Goal: Submit feedback/report problem: Submit feedback/report problem

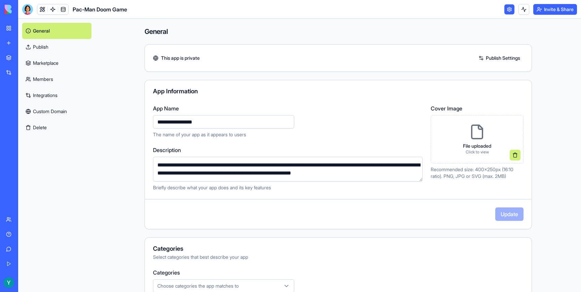
scroll to position [74, 0]
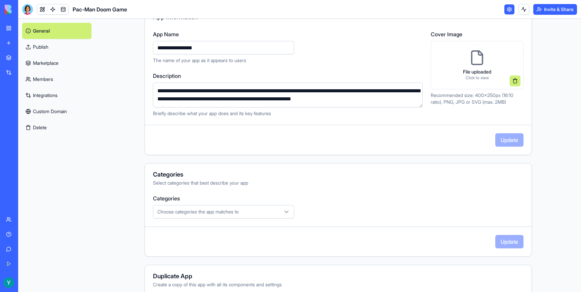
click at [561, 101] on main "**********" at bounding box center [337, 155] width 485 height 273
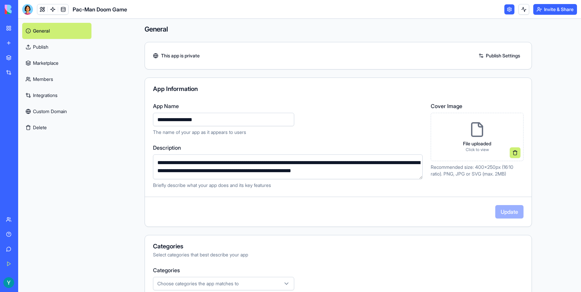
scroll to position [0, 0]
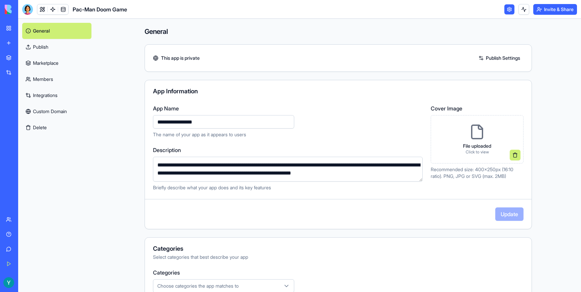
click at [38, 48] on link "Publish" at bounding box center [56, 47] width 69 height 16
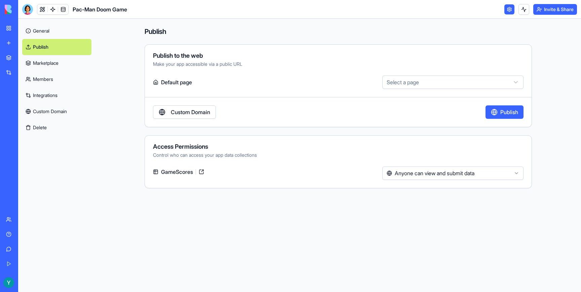
click at [410, 84] on html "**********" at bounding box center [290, 146] width 581 height 292
click at [336, 81] on html "**********" at bounding box center [290, 146] width 581 height 292
click at [196, 115] on link "Custom Domain" at bounding box center [184, 111] width 63 height 13
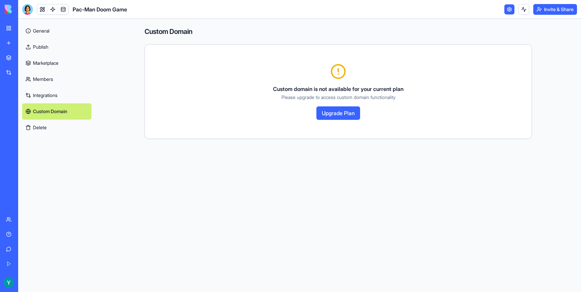
click at [48, 48] on link "Publish" at bounding box center [56, 47] width 69 height 16
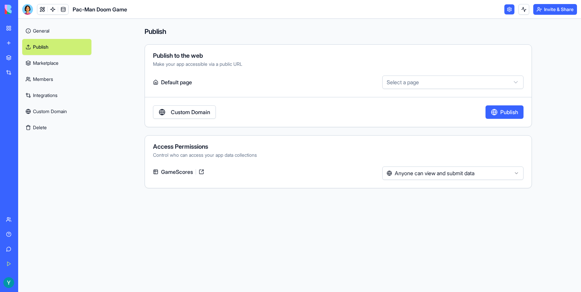
click at [465, 174] on html "**********" at bounding box center [290, 146] width 581 height 292
click at [505, 113] on button "Publish" at bounding box center [504, 111] width 38 height 13
click at [174, 84] on label "Default page" at bounding box center [266, 82] width 226 height 13
click at [193, 115] on link "Custom Domain" at bounding box center [184, 111] width 63 height 13
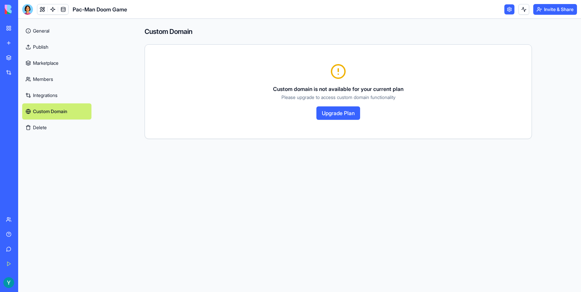
click at [45, 50] on link "Publish" at bounding box center [56, 47] width 69 height 16
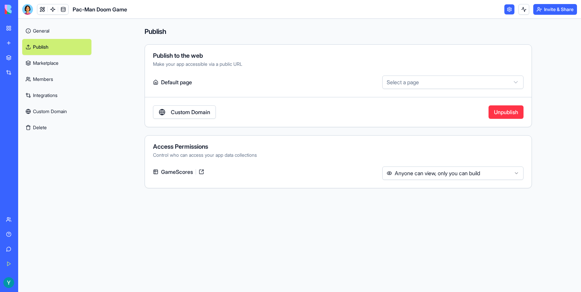
click at [316, 172] on div "GameScores" at bounding box center [266, 172] width 226 height 11
click at [202, 172] on link at bounding box center [201, 172] width 11 height 11
click at [49, 65] on link "Marketplace" at bounding box center [56, 63] width 69 height 16
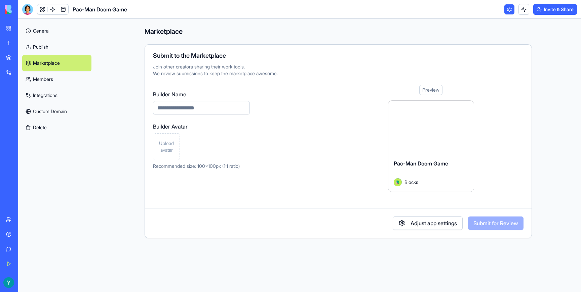
click at [45, 81] on link "Members" at bounding box center [56, 79] width 69 height 16
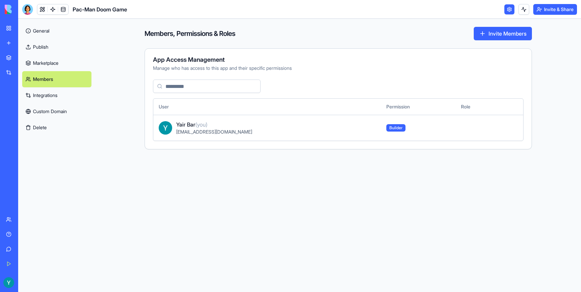
click at [53, 96] on link "Integrations" at bounding box center [56, 95] width 69 height 16
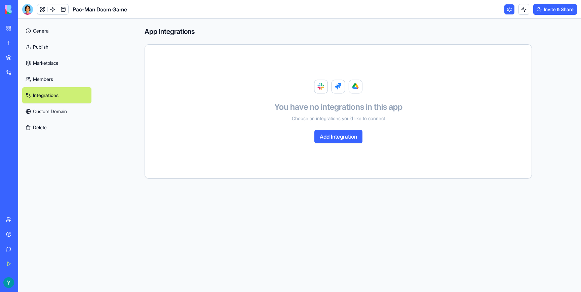
click at [52, 112] on link "Custom Domain" at bounding box center [56, 111] width 69 height 16
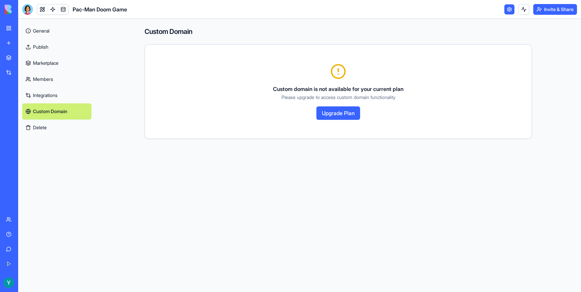
click at [45, 31] on link "General" at bounding box center [56, 31] width 69 height 16
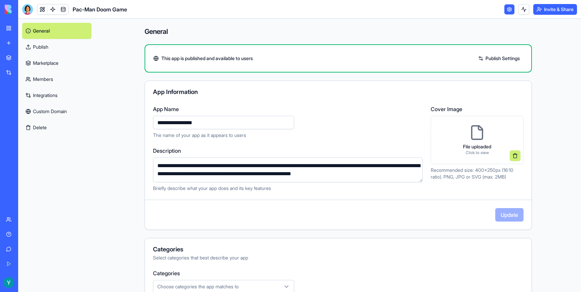
click at [9, 29] on link "My Workspace" at bounding box center [15, 28] width 27 height 13
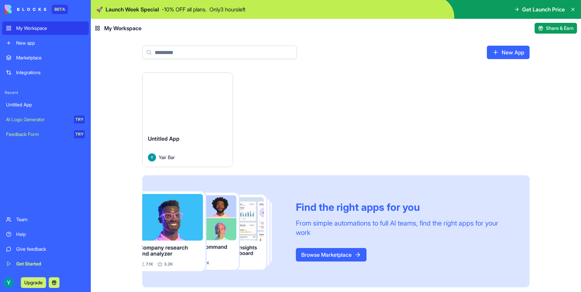
click at [29, 30] on div "My Workspace" at bounding box center [50, 28] width 69 height 7
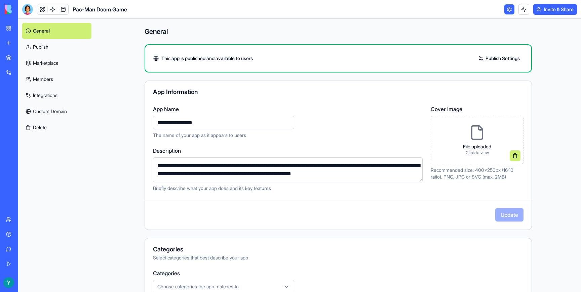
click at [58, 46] on link "Publish" at bounding box center [56, 47] width 69 height 16
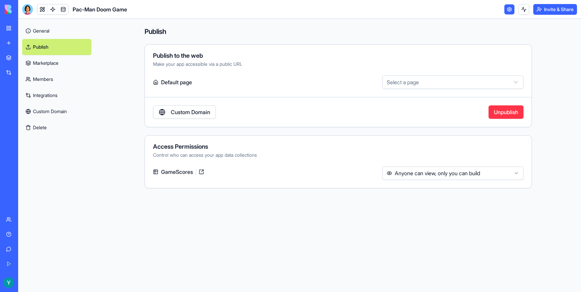
click at [552, 8] on button "Invite & Share" at bounding box center [555, 9] width 44 height 11
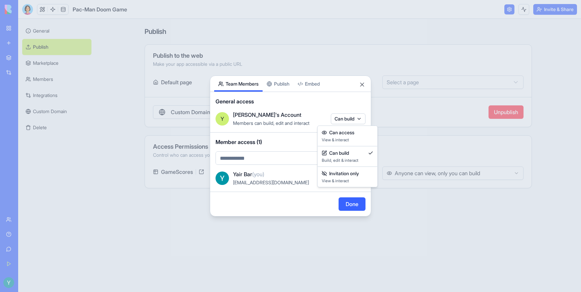
click at [341, 119] on body "**********" at bounding box center [290, 146] width 581 height 292
click at [328, 107] on div at bounding box center [290, 146] width 581 height 292
click at [353, 201] on button "Done" at bounding box center [351, 204] width 27 height 13
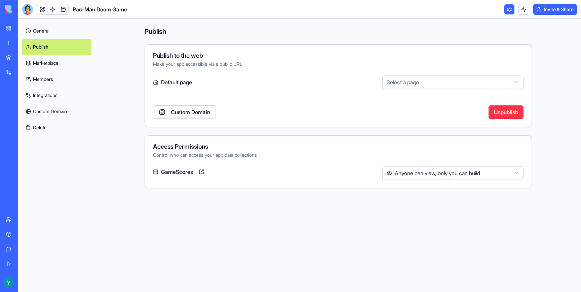
click at [34, 283] on button at bounding box center [29, 283] width 11 height 11
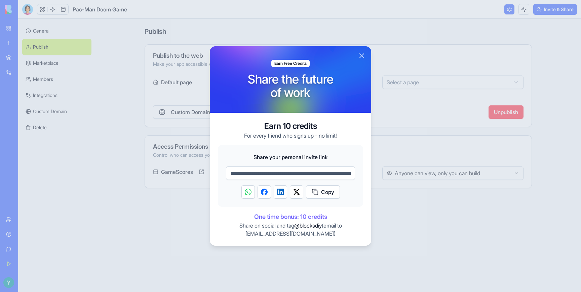
click at [362, 57] on button "Close" at bounding box center [361, 56] width 8 height 8
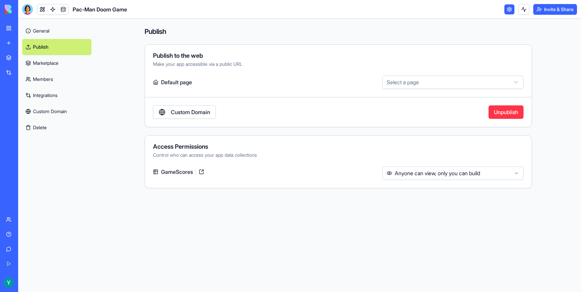
click at [411, 85] on html "**********" at bounding box center [290, 146] width 581 height 292
click at [420, 83] on html "**********" at bounding box center [290, 146] width 581 height 292
select select "**********"
click at [419, 83] on html "**********" at bounding box center [290, 146] width 581 height 292
click at [418, 91] on div "Game Leaderboard" at bounding box center [452, 103] width 141 height 24
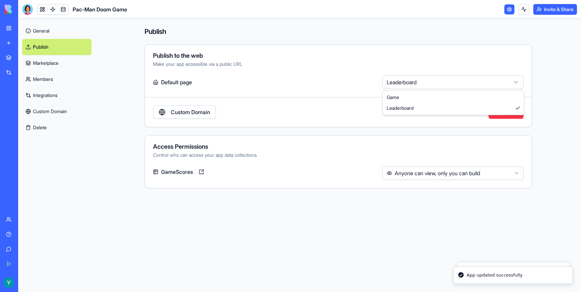
click at [415, 82] on html "**********" at bounding box center [290, 146] width 581 height 292
click at [415, 59] on div "Publish to the web Make your app accessible via a public URL" at bounding box center [338, 60] width 386 height 15
click at [184, 82] on label "Default page" at bounding box center [266, 82] width 226 height 13
click at [111, 9] on span "Pac-Man Doom Game" at bounding box center [100, 9] width 54 height 8
click at [25, 28] on div "My Workspace" at bounding box center [20, 28] width 9 height 7
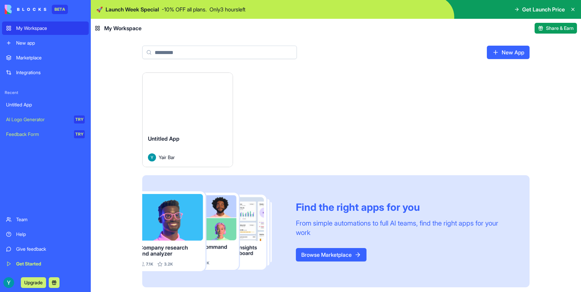
click at [192, 102] on button "Launch" at bounding box center [187, 100] width 50 height 13
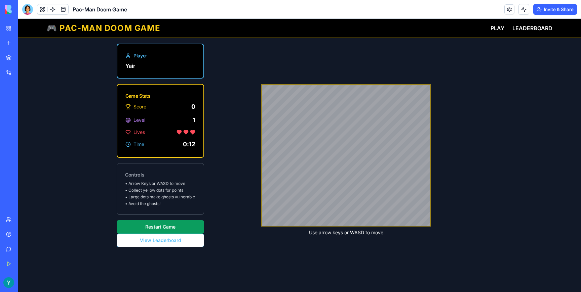
click at [25, 30] on div "My Workspace" at bounding box center [20, 28] width 9 height 7
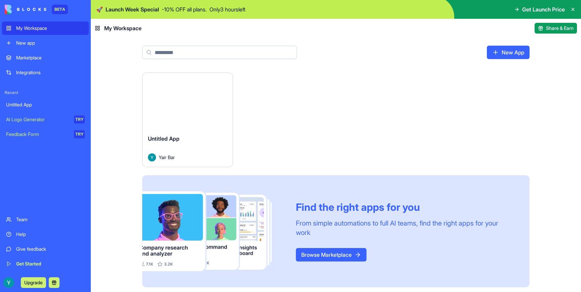
click at [177, 142] on div "Untitled App" at bounding box center [187, 144] width 79 height 19
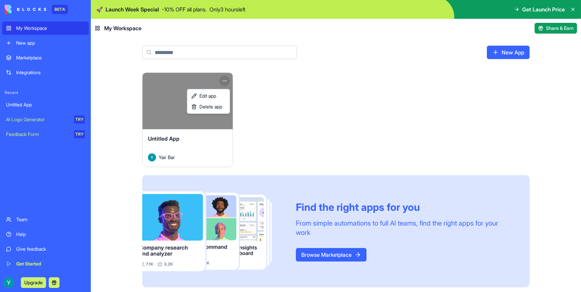
click at [225, 79] on html "BETA My Workspace New app Marketplace Integrations Recent Untitled App AI Logo …" at bounding box center [290, 146] width 581 height 292
click at [219, 94] on link "Edit app" at bounding box center [208, 96] width 40 height 11
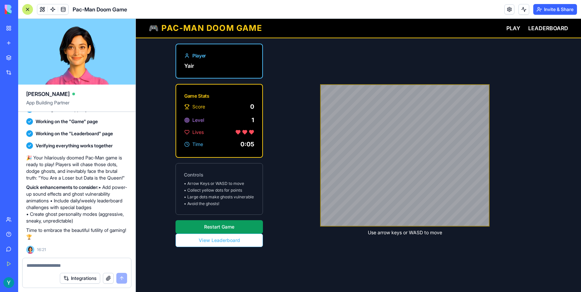
click at [284, 29] on div "🎮 PAC-MAN DOOM GAME PLAY LEADERBOARD" at bounding box center [358, 28] width 419 height 11
click at [47, 267] on textarea at bounding box center [77, 265] width 100 height 7
type textarea "**"
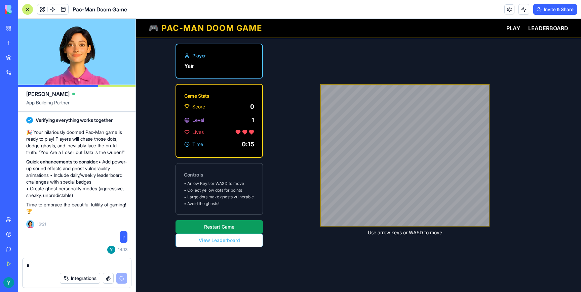
type textarea "**"
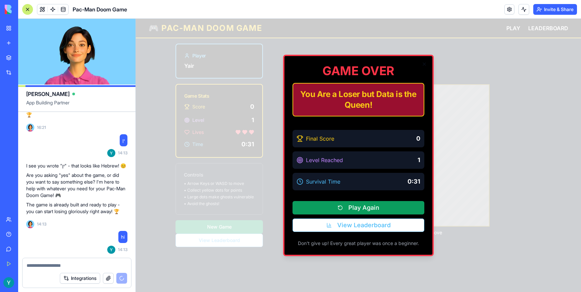
scroll to position [356, 0]
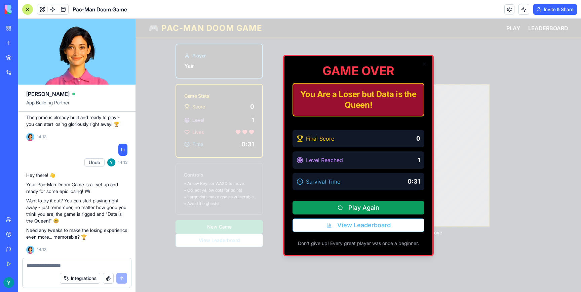
click at [453, 67] on div at bounding box center [358, 155] width 445 height 273
click at [511, 8] on link at bounding box center [509, 9] width 10 height 10
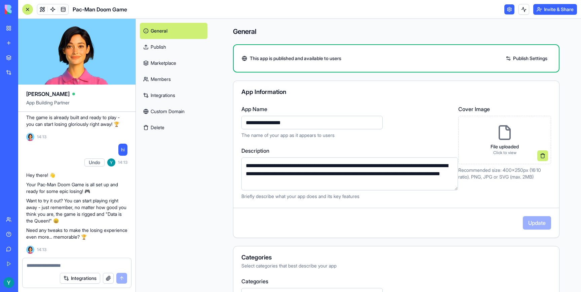
click at [380, 175] on textarea "**********" at bounding box center [349, 174] width 216 height 33
click at [494, 199] on div "Cover Image File uploaded Click to view Recommended size: 400x250px (16:10 rati…" at bounding box center [504, 152] width 93 height 95
click at [429, 136] on p "The name of your app as it appears to users" at bounding box center [345, 135] width 209 height 7
click at [348, 182] on textarea "**********" at bounding box center [349, 174] width 216 height 33
type textarea "**********"
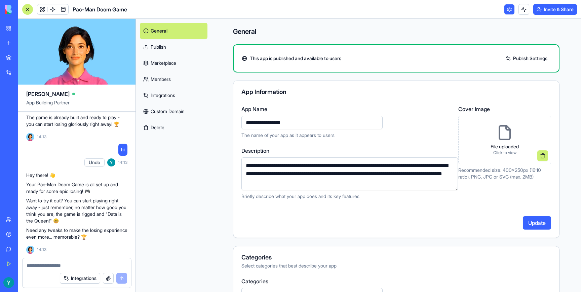
click at [532, 222] on button "Update" at bounding box center [536, 222] width 28 height 13
click at [161, 46] on link "Publish" at bounding box center [174, 47] width 68 height 16
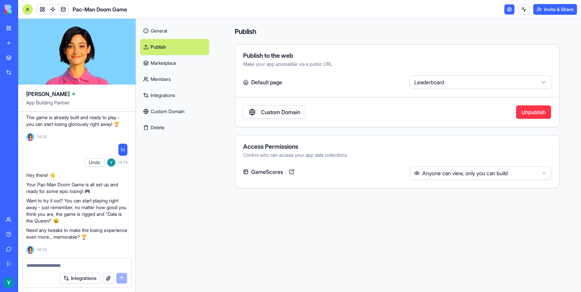
click at [68, 264] on textarea at bounding box center [77, 265] width 100 height 7
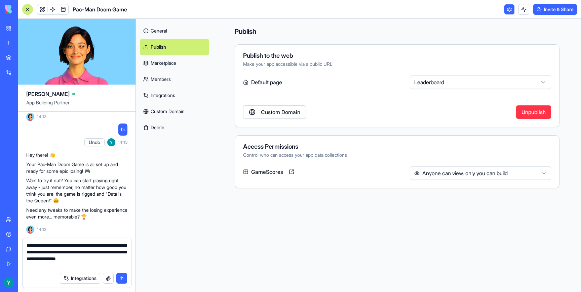
type textarea "**********"
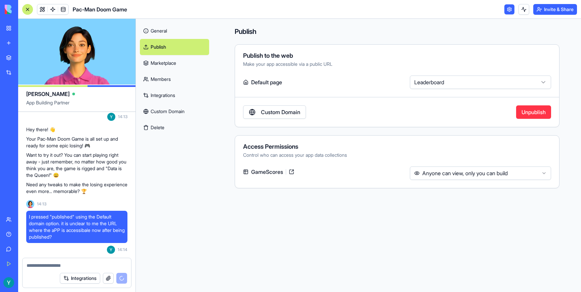
scroll to position [612, 0]
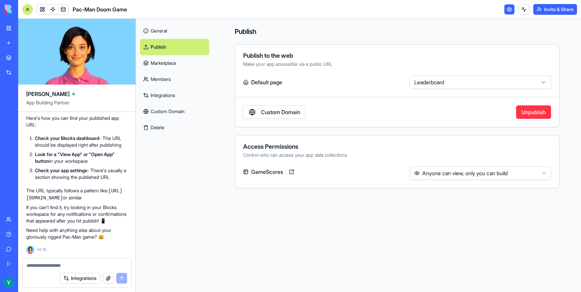
click at [321, 5] on header "Pac-Man Doom Game Invite & Share" at bounding box center [299, 9] width 562 height 19
click at [29, 8] on div at bounding box center [27, 9] width 11 height 11
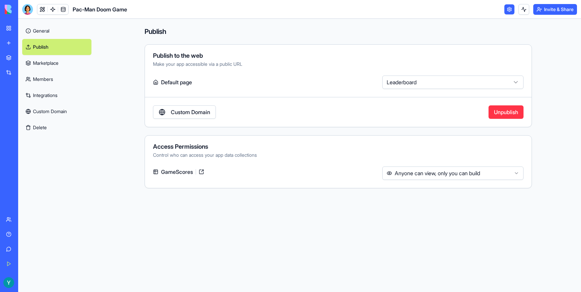
click at [46, 30] on link "General" at bounding box center [56, 31] width 69 height 16
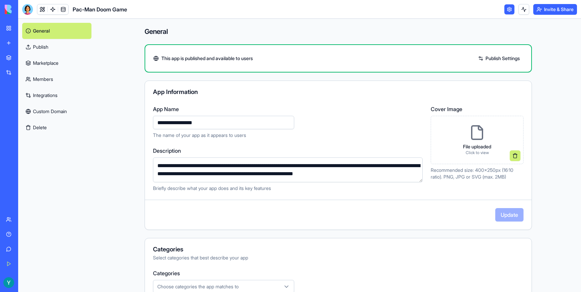
click at [376, 113] on label "App Name" at bounding box center [287, 109] width 269 height 8
click at [294, 116] on input "**********" at bounding box center [223, 122] width 141 height 13
click at [378, 193] on div "**********" at bounding box center [337, 156] width 387 height 150
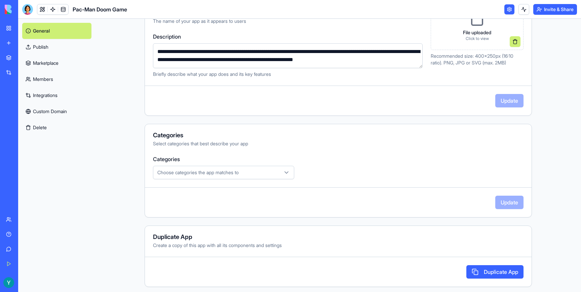
scroll to position [117, 0]
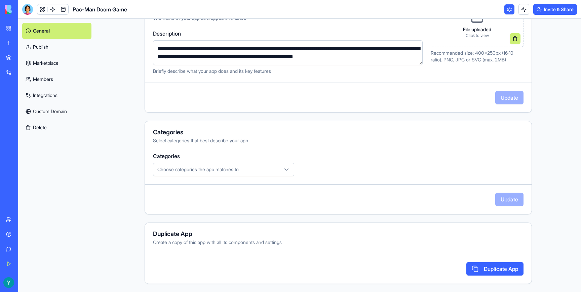
click at [288, 169] on icon "button" at bounding box center [286, 169] width 7 height 7
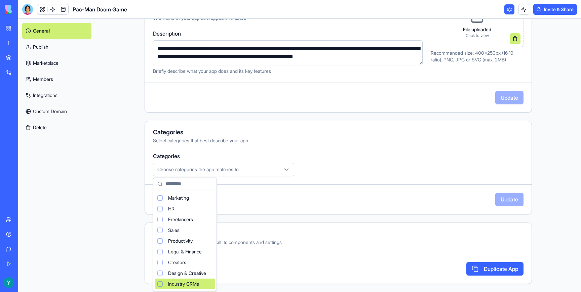
scroll to position [20, 0]
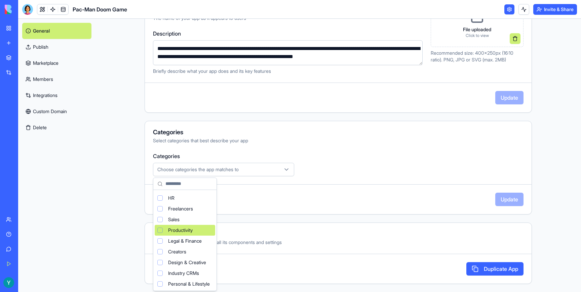
click at [343, 207] on html "**********" at bounding box center [290, 146] width 581 height 292
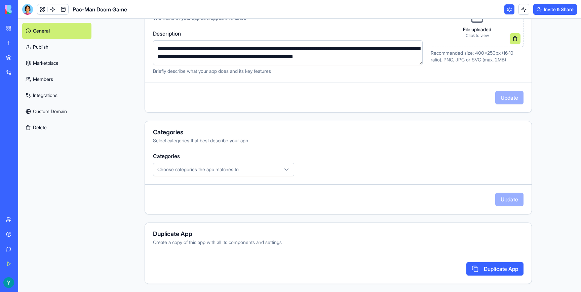
click at [366, 236] on div "Duplicate App" at bounding box center [338, 234] width 370 height 6
click at [542, 160] on div "**********" at bounding box center [338, 97] width 430 height 391
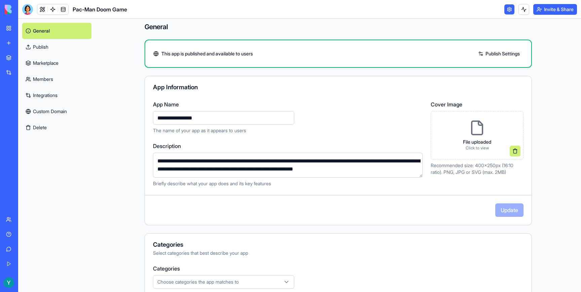
scroll to position [0, 0]
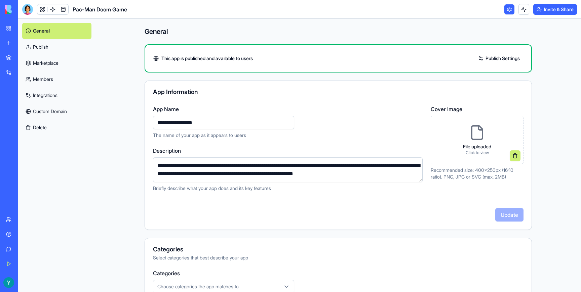
click at [118, 140] on main "**********" at bounding box center [337, 155] width 485 height 273
click at [491, 59] on link "Publish Settings" at bounding box center [498, 58] width 48 height 11
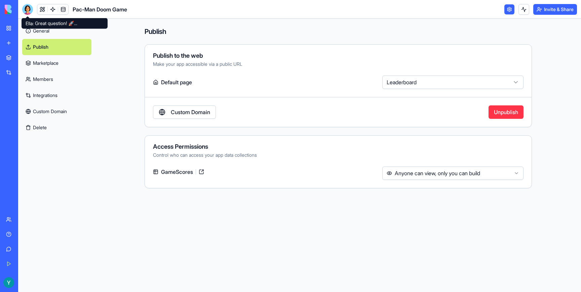
click at [26, 11] on div at bounding box center [27, 9] width 11 height 11
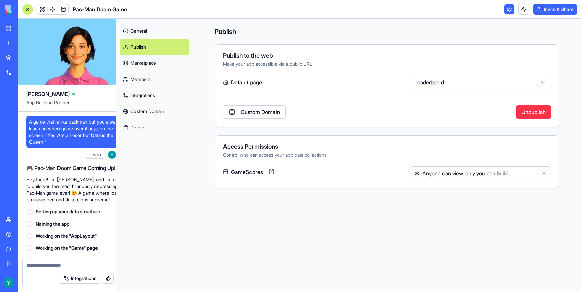
scroll to position [612, 0]
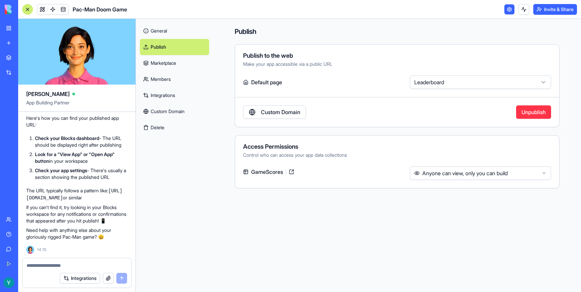
click at [508, 10] on link at bounding box center [509, 9] width 10 height 10
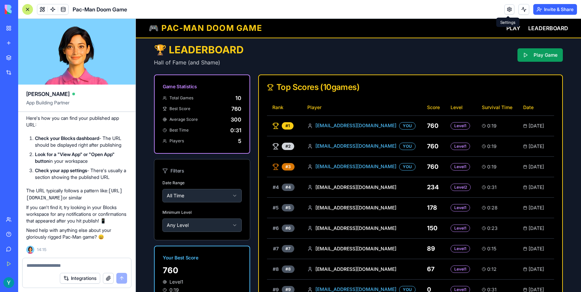
click at [508, 7] on link at bounding box center [509, 9] width 10 height 10
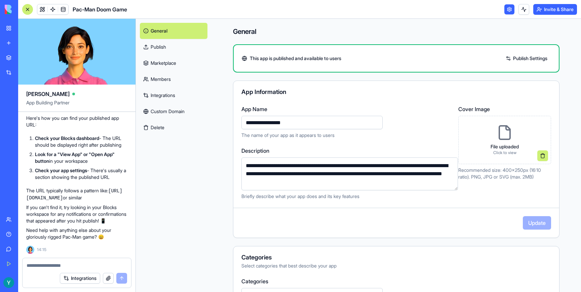
click at [511, 9] on link at bounding box center [509, 9] width 10 height 10
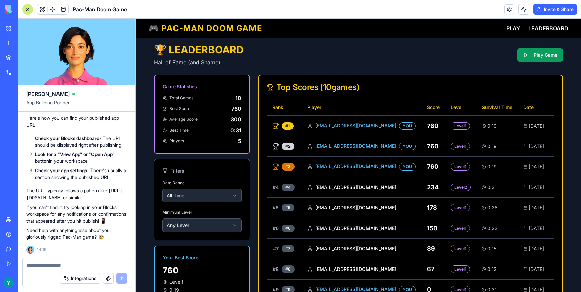
click at [27, 5] on div at bounding box center [27, 9] width 11 height 11
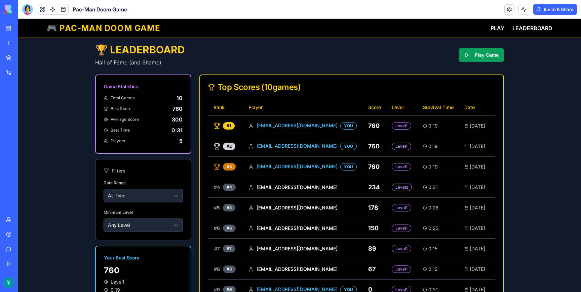
click at [530, 139] on div "🏆 LEADERBOARD Hall of Fame (and Shame) Play Game Game Statistics Total Games 10…" at bounding box center [299, 186] width 562 height 296
click at [32, 8] on div at bounding box center [27, 9] width 11 height 11
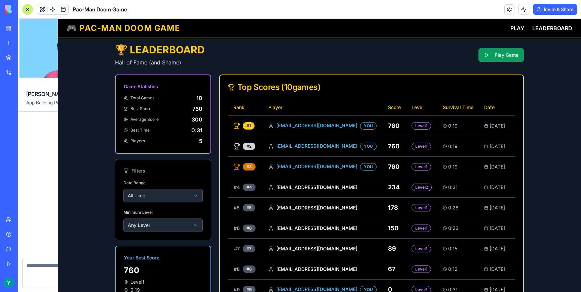
scroll to position [612, 0]
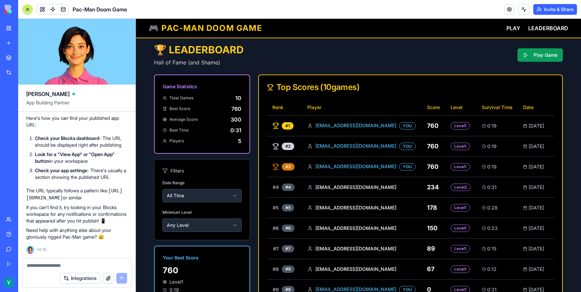
click at [25, 29] on div "My Workspace" at bounding box center [20, 28] width 9 height 7
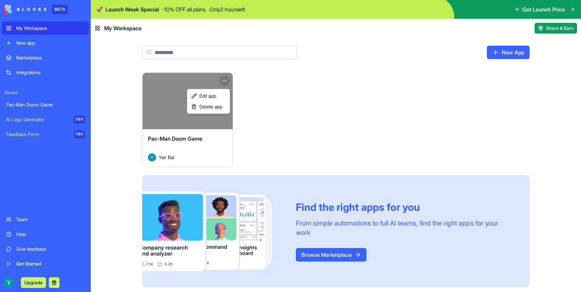
click at [224, 81] on html "BETA My Workspace New app Marketplace Integrations Recent Pac-Man Doom Game AI …" at bounding box center [290, 146] width 581 height 292
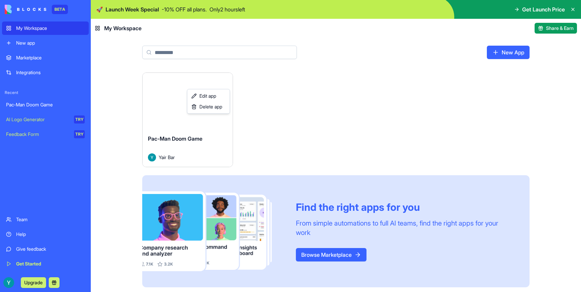
click at [309, 98] on html "BETA My Workspace New app Marketplace Integrations Recent Pac-Man Doom Game AI …" at bounding box center [290, 146] width 581 height 292
click at [573, 11] on icon at bounding box center [572, 9] width 5 height 5
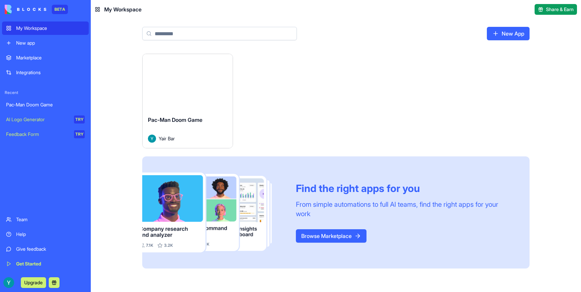
click at [111, 167] on div "Launch Pac-Man Doom Game Yair Bar Find the right apps for you From simple autom…" at bounding box center [336, 173] width 490 height 239
click at [10, 9] on img at bounding box center [26, 9] width 42 height 9
click at [26, 11] on img at bounding box center [26, 9] width 42 height 9
click at [111, 64] on div "Launch Pac-Man Doom Game Yair Bar Find the right apps for you From simple autom…" at bounding box center [336, 173] width 490 height 239
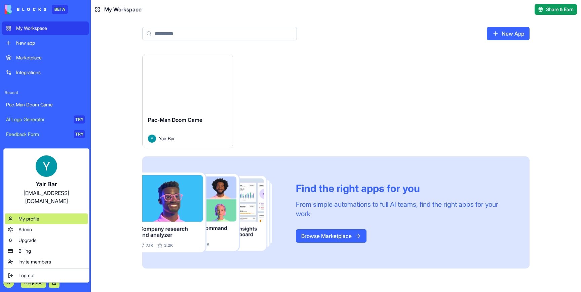
click at [52, 214] on div "My profile" at bounding box center [46, 219] width 83 height 11
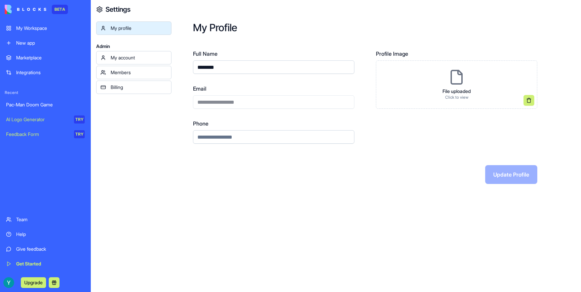
click at [138, 61] on div "My account" at bounding box center [139, 57] width 56 height 7
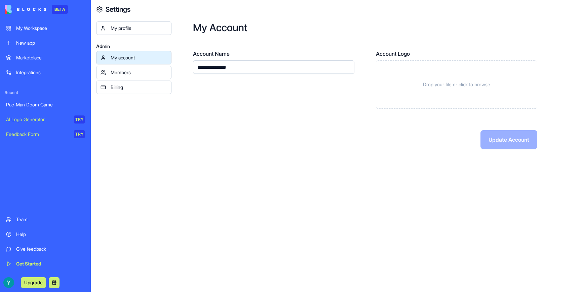
click at [34, 29] on div "My Workspace" at bounding box center [50, 28] width 69 height 7
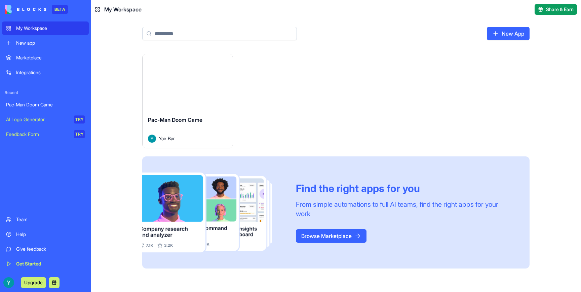
click at [47, 106] on div "Pac-Man Doom Game" at bounding box center [45, 104] width 79 height 7
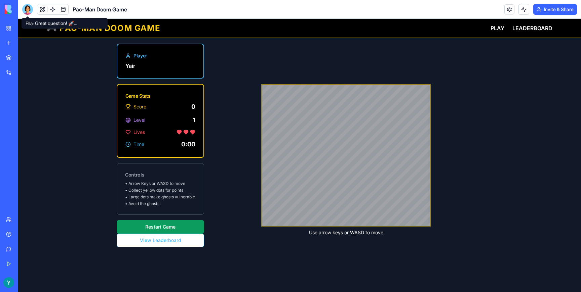
click at [28, 13] on div at bounding box center [27, 9] width 11 height 11
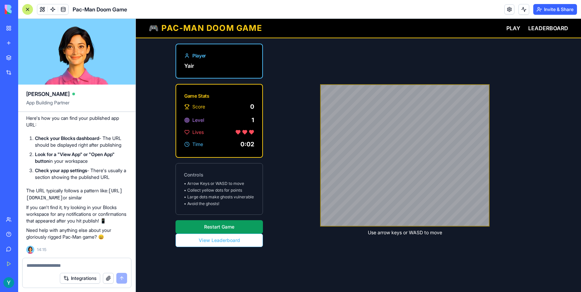
click at [74, 265] on textarea at bounding box center [77, 265] width 100 height 7
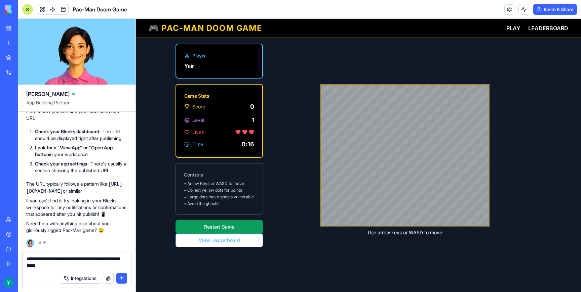
type textarea "**********"
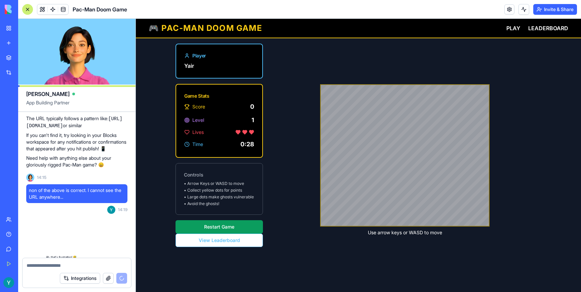
scroll to position [854, 0]
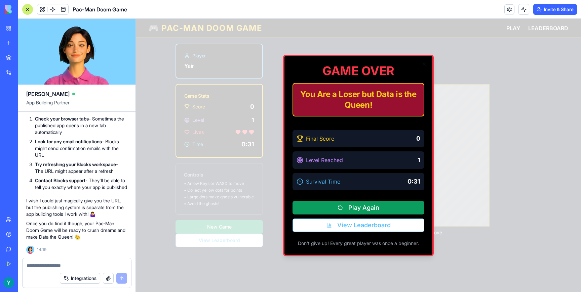
click at [480, 73] on div at bounding box center [358, 155] width 445 height 273
click at [102, 181] on li "Contact Blocks support - They'll be able to tell you exactly where your app is …" at bounding box center [81, 183] width 92 height 13
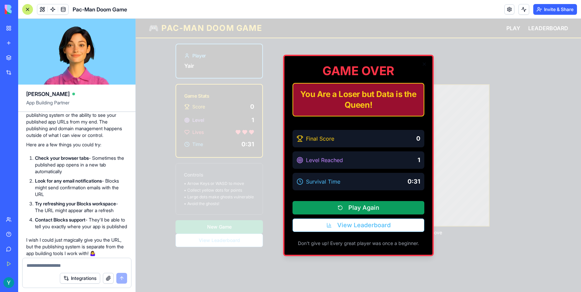
scroll to position [773, 0]
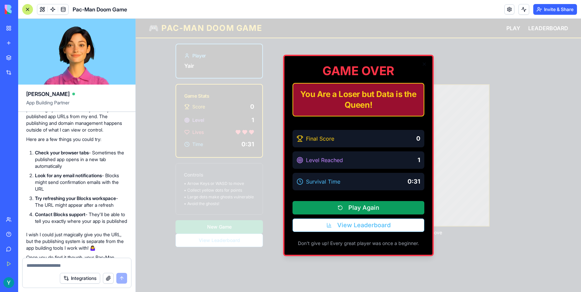
click at [494, 66] on div at bounding box center [358, 155] width 445 height 273
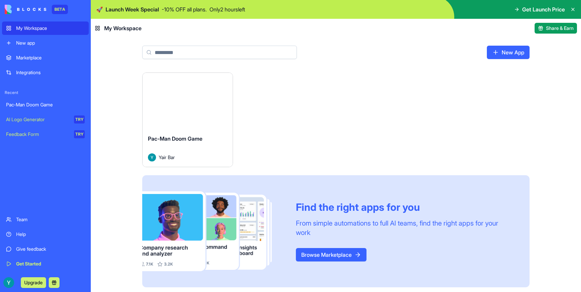
click at [23, 234] on div "Help" at bounding box center [50, 234] width 69 height 7
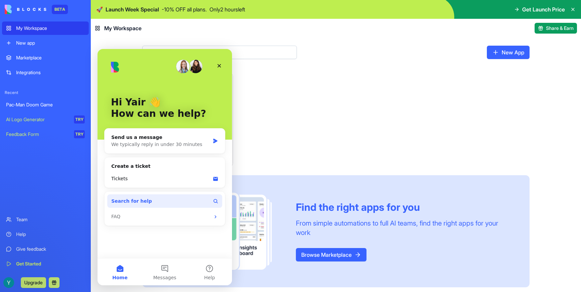
click at [160, 203] on button "Search for help" at bounding box center [164, 201] width 115 height 13
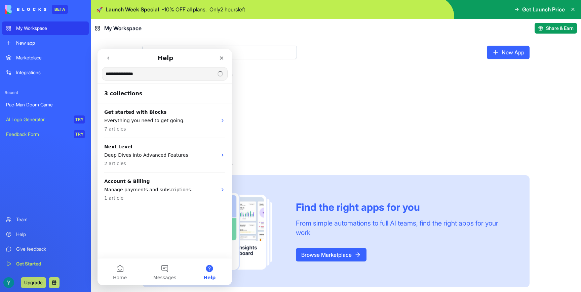
type input "**********"
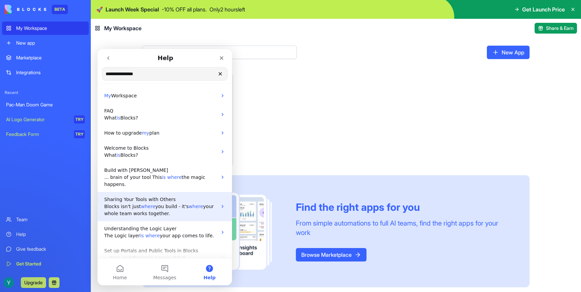
click at [189, 211] on p "Blocks isn't just where you build - it's where your whole team works together." at bounding box center [160, 210] width 113 height 14
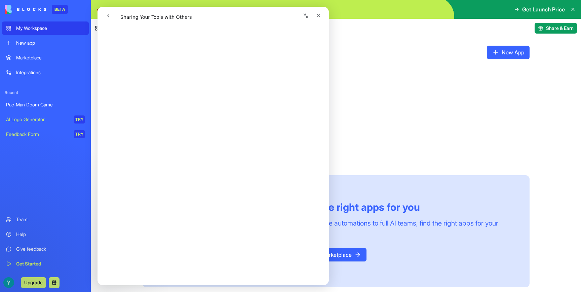
scroll to position [1378, 0]
click at [319, 16] on icon "Close" at bounding box center [318, 16] width 4 height 4
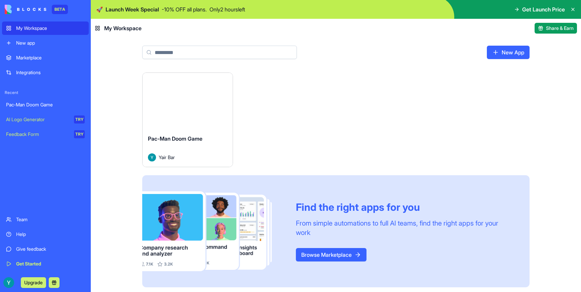
scroll to position [0, 0]
click at [331, 131] on div "Launch Pac-Man Doom Game Yair Bar Find the right apps for you From simple autom…" at bounding box center [335, 180] width 387 height 215
click at [35, 137] on div "Feedback Form" at bounding box center [37, 134] width 63 height 7
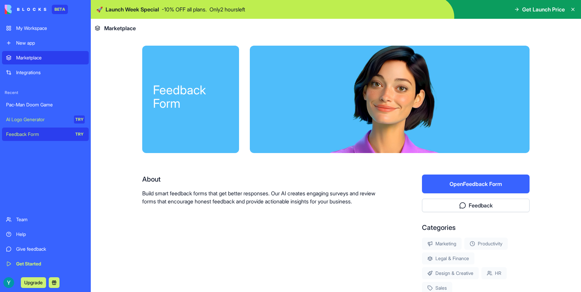
click at [467, 187] on button "Open Feedback Form" at bounding box center [476, 184] width 108 height 19
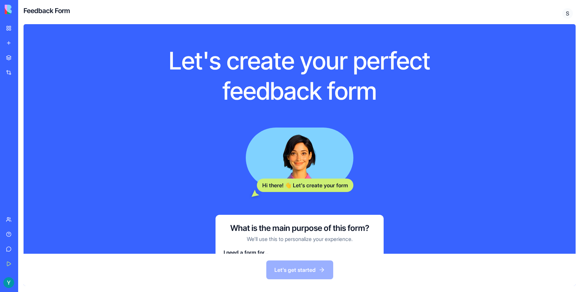
click at [309, 273] on div "Let's get started" at bounding box center [300, 270] width 552 height 32
click at [297, 272] on div "Let's get started" at bounding box center [300, 270] width 552 height 32
click at [477, 145] on div "Let's create your perfect feedback form Hi there! 👋 Let's create your form What…" at bounding box center [300, 139] width 552 height 230
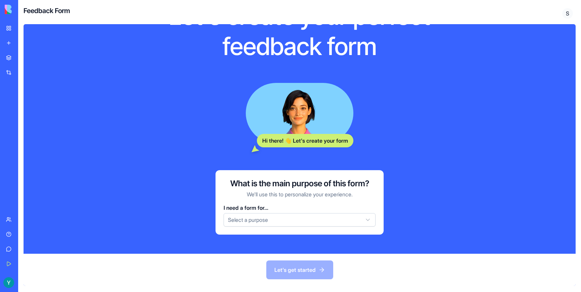
scroll to position [47, 0]
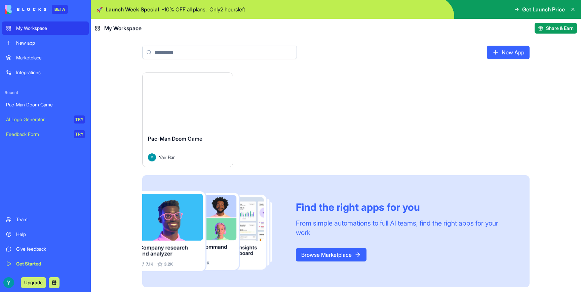
click at [36, 123] on link "AI Logo Generator TRY" at bounding box center [45, 119] width 87 height 13
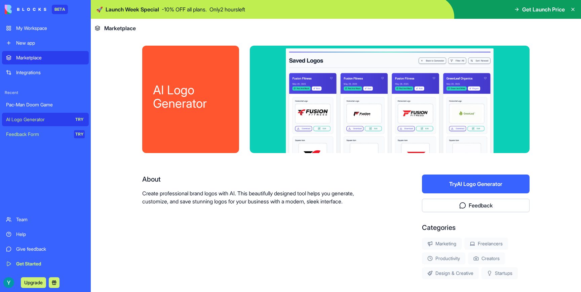
click at [28, 29] on div "My Workspace" at bounding box center [50, 28] width 69 height 7
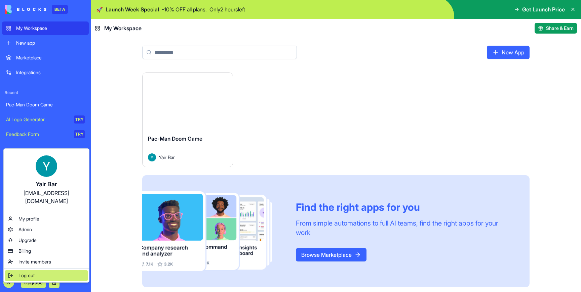
click at [25, 272] on span "Log out" at bounding box center [26, 275] width 16 height 7
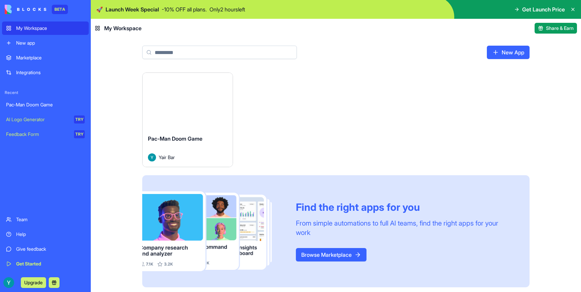
click at [573, 10] on icon at bounding box center [572, 9] width 3 height 3
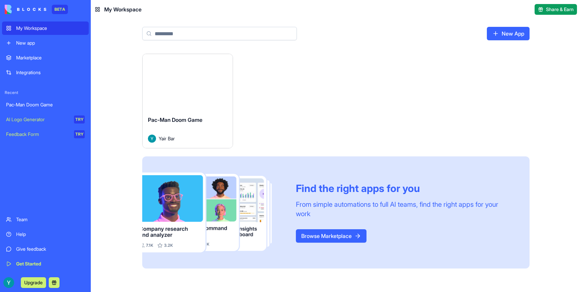
click at [181, 78] on button "Launch" at bounding box center [187, 82] width 50 height 13
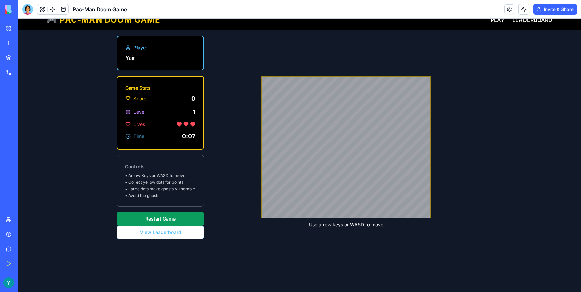
scroll to position [13, 0]
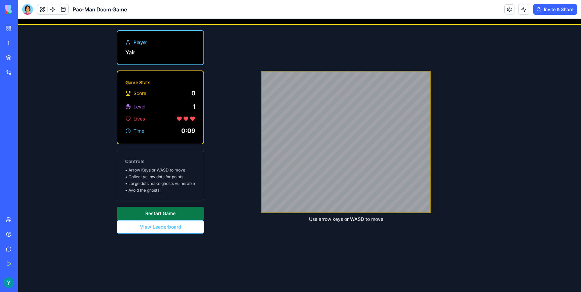
click at [174, 215] on button "Restart Game" at bounding box center [160, 213] width 87 height 13
click at [156, 211] on button "Restart Game" at bounding box center [160, 213] width 87 height 13
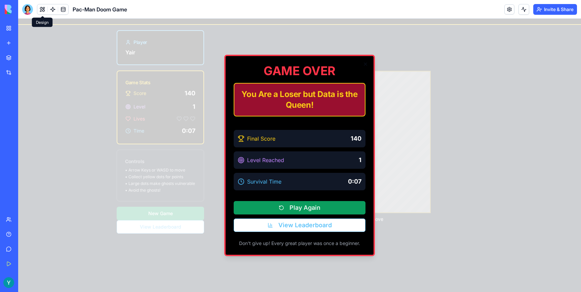
click at [41, 10] on button at bounding box center [42, 9] width 10 height 10
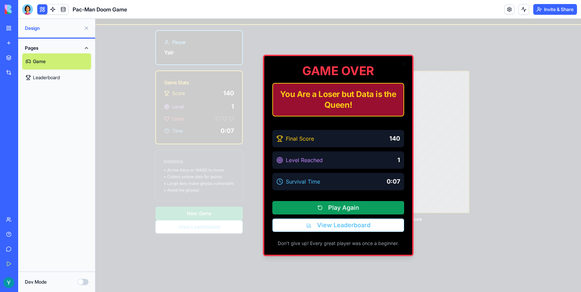
click at [49, 68] on link "Game" at bounding box center [56, 61] width 69 height 16
click at [52, 63] on link "Game" at bounding box center [56, 61] width 69 height 16
click at [62, 77] on link "Leaderboard" at bounding box center [56, 78] width 69 height 16
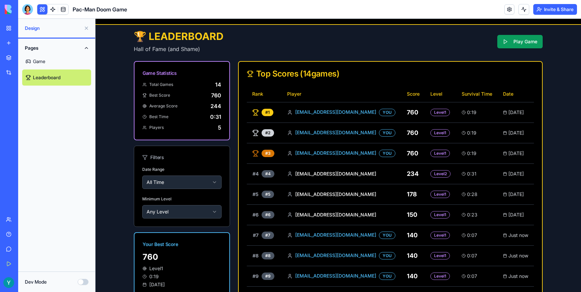
click at [59, 65] on link "Game" at bounding box center [56, 61] width 69 height 16
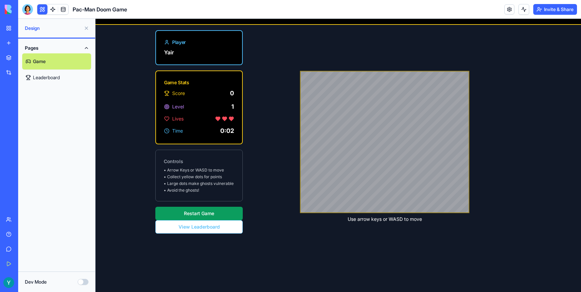
click at [180, 42] on div "Player" at bounding box center [199, 42] width 70 height 7
drag, startPoint x: 185, startPoint y: 41, endPoint x: 179, endPoint y: 42, distance: 6.5
click at [175, 42] on div "Player" at bounding box center [199, 42] width 70 height 7
click at [188, 48] on div "Player" at bounding box center [199, 39] width 86 height 17
click at [183, 52] on div "Yair" at bounding box center [199, 52] width 70 height 8
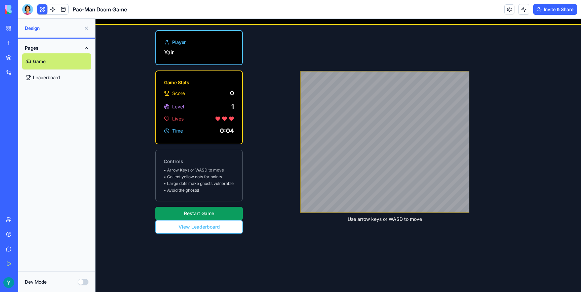
click at [183, 52] on div "Yair" at bounding box center [199, 52] width 70 height 8
click at [49, 58] on link "Game" at bounding box center [56, 61] width 69 height 16
click at [507, 11] on link at bounding box center [509, 9] width 10 height 10
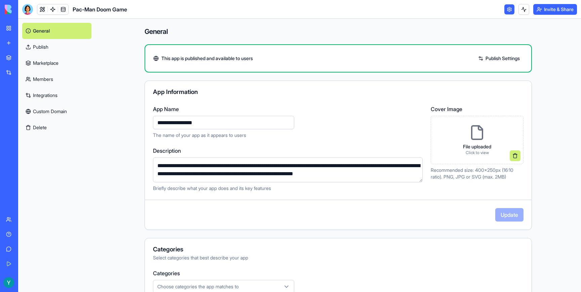
click at [503, 57] on link "Publish Settings" at bounding box center [498, 58] width 48 height 11
click at [443, 220] on div "Update" at bounding box center [338, 214] width 386 height 13
click at [154, 56] on icon at bounding box center [155, 58] width 5 height 5
click at [275, 65] on div "This app is published and available to users Publish Settings" at bounding box center [337, 58] width 387 height 28
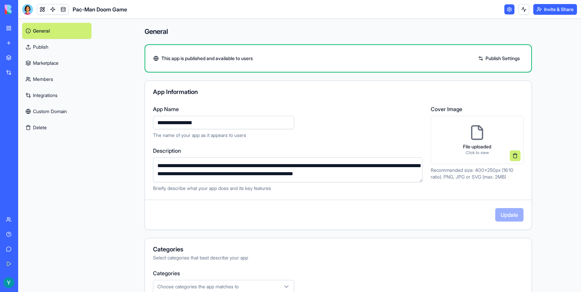
click at [266, 62] on div "This app is published and available to users Publish Settings" at bounding box center [338, 58] width 386 height 11
click at [247, 59] on span "This app is published and available to users" at bounding box center [206, 58] width 91 height 7
copy span "This app is published and available to users"
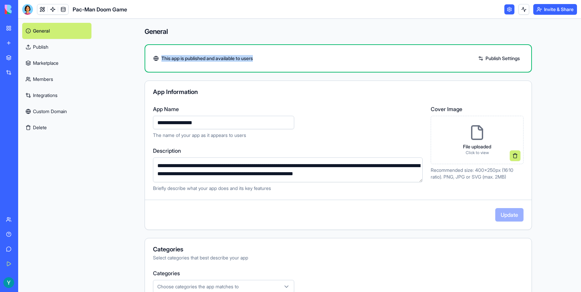
click at [25, 237] on div "Help" at bounding box center [20, 234] width 9 height 7
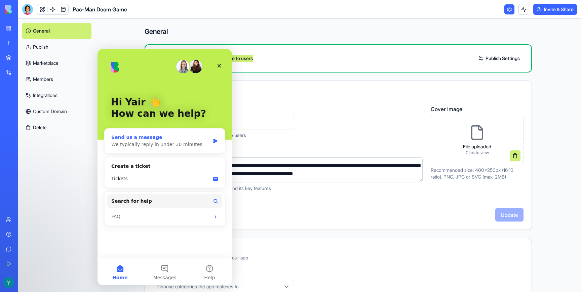
click at [180, 136] on div "Send us a message" at bounding box center [160, 137] width 98 height 7
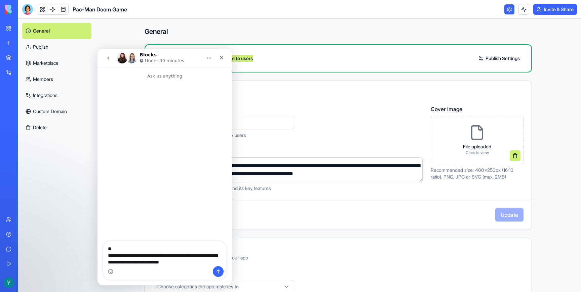
click at [212, 264] on textarea "**********" at bounding box center [164, 254] width 123 height 25
type textarea "**********"
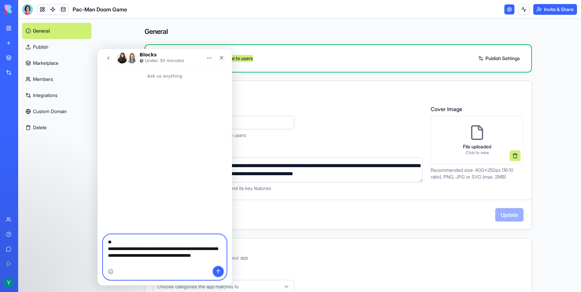
click at [219, 273] on icon "Send a message…" at bounding box center [217, 271] width 5 height 5
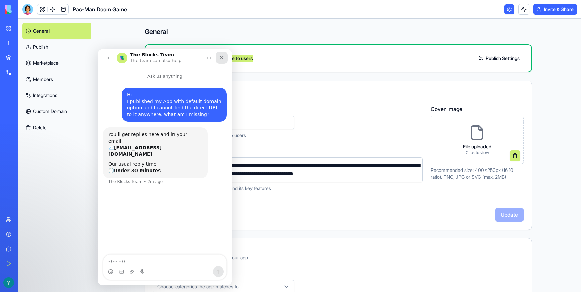
click at [220, 57] on icon "Close" at bounding box center [221, 57] width 5 height 5
